Goal: Task Accomplishment & Management: Use online tool/utility

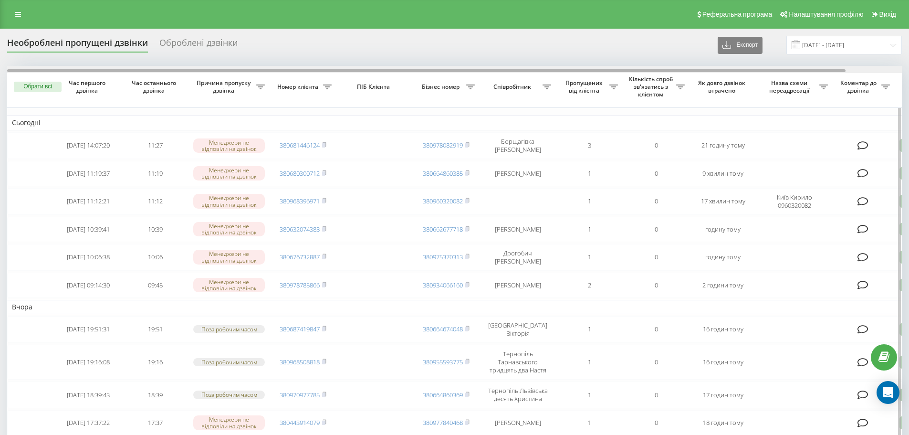
scroll to position [0, 60]
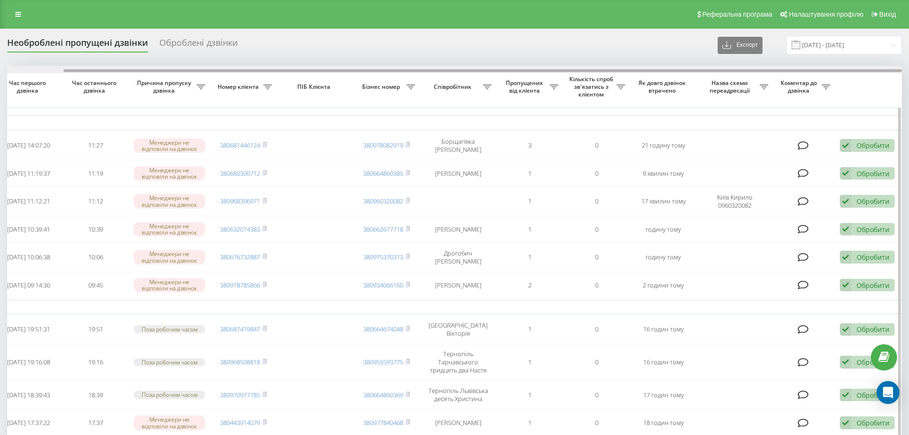
drag, startPoint x: 636, startPoint y: 73, endPoint x: 650, endPoint y: 72, distance: 13.9
click at [650, 72] on div at bounding box center [454, 69] width 894 height 7
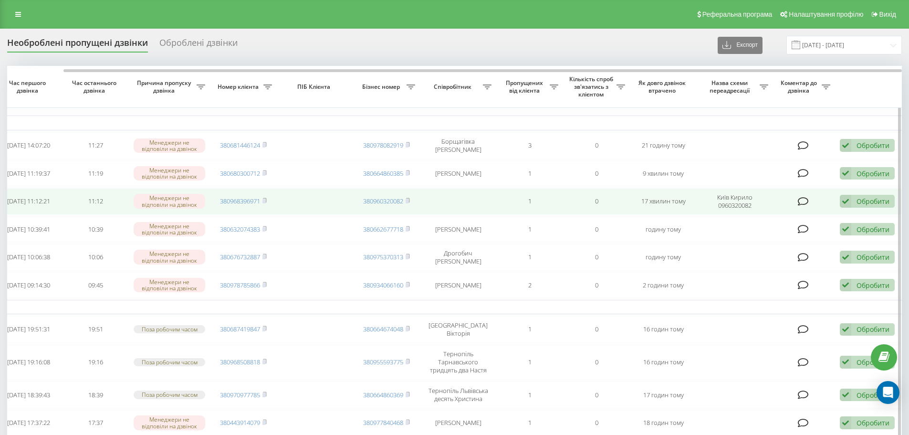
click at [869, 198] on div "Обробити" at bounding box center [872, 201] width 33 height 9
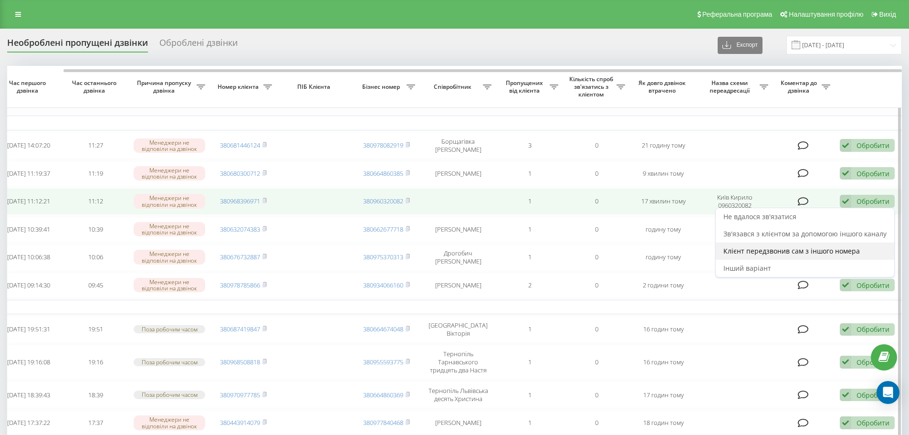
click at [818, 257] on div "Клієнт передзвонив сам з іншого номера" at bounding box center [805, 250] width 178 height 17
